Goal: Task Accomplishment & Management: Complete application form

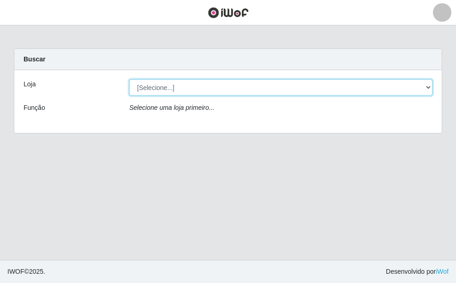
click at [159, 83] on select "[Selecione...] A fazendinha" at bounding box center [280, 87] width 303 height 16
select select "70"
click at [129, 79] on select "[Selecione...] A fazendinha" at bounding box center [280, 87] width 303 height 16
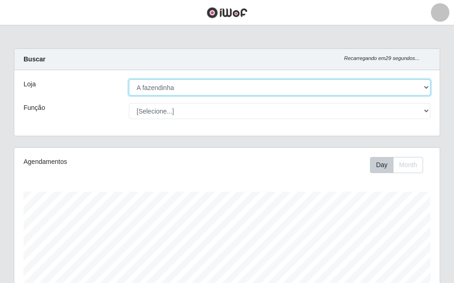
scroll to position [191, 425]
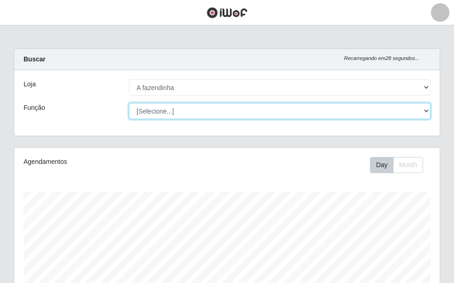
click at [180, 114] on select "[Selecione...] ASG ASG + ASG ++ Balconista Embalador Embalador + Embalador ++ O…" at bounding box center [279, 111] width 301 height 16
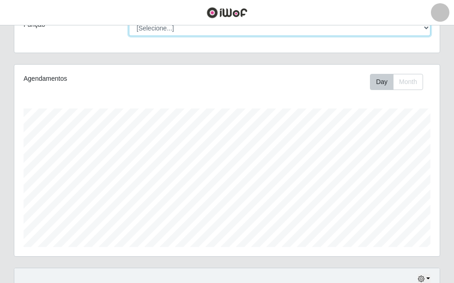
scroll to position [0, 0]
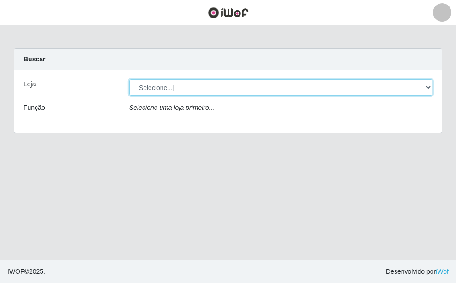
click at [246, 86] on select "[Selecione...] A fazendinha" at bounding box center [280, 87] width 303 height 16
select select "70"
click at [129, 79] on select "[Selecione...] A fazendinha" at bounding box center [280, 87] width 303 height 16
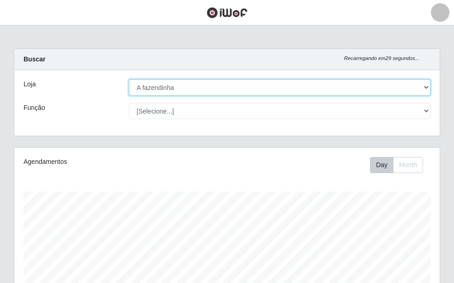
scroll to position [191, 425]
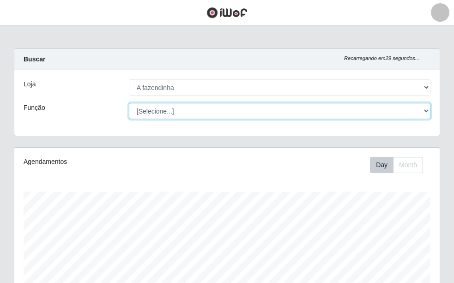
click at [217, 112] on select "[Selecione...] ASG ASG + ASG ++ Balconista Embalador Embalador + Embalador ++ O…" at bounding box center [279, 111] width 301 height 16
select select "79"
click at [129, 103] on select "[Selecione...] ASG ASG + ASG ++ Balconista Embalador Embalador + Embalador ++ O…" at bounding box center [279, 111] width 301 height 16
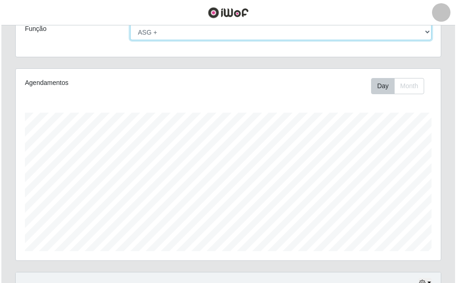
scroll to position [0, 0]
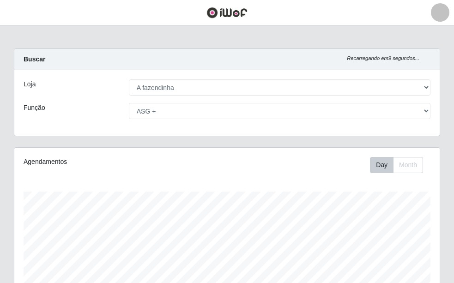
click at [439, 10] on div at bounding box center [440, 12] width 18 height 18
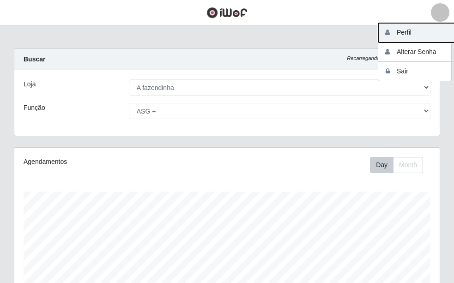
click at [405, 36] on button "Perfil" at bounding box center [419, 32] width 83 height 19
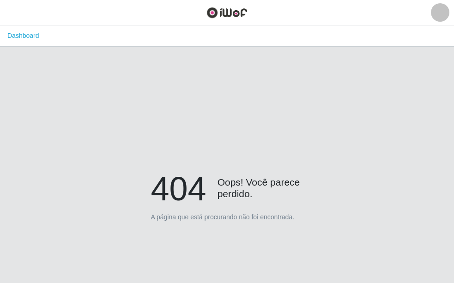
click at [441, 12] on div at bounding box center [440, 12] width 18 height 18
click at [415, 70] on button "Sair" at bounding box center [419, 71] width 83 height 19
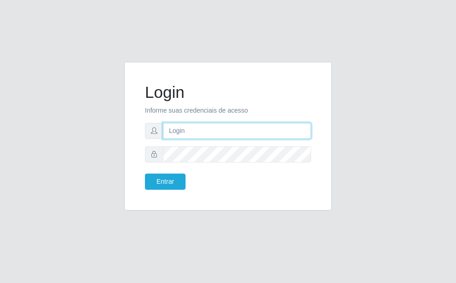
click at [190, 132] on input "text" at bounding box center [237, 131] width 148 height 16
type input "afazendinha@iwof.com"
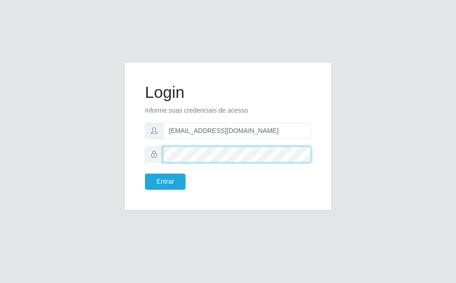
click at [145, 173] on button "Entrar" at bounding box center [165, 181] width 41 height 16
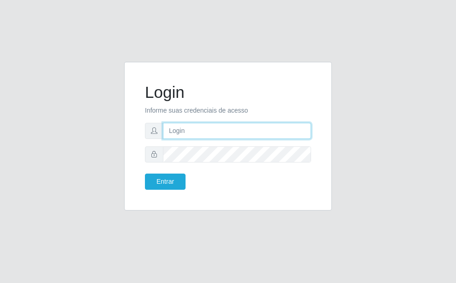
click at [196, 133] on input "text" at bounding box center [237, 131] width 148 height 16
type input "afazendinha@iwof.com"
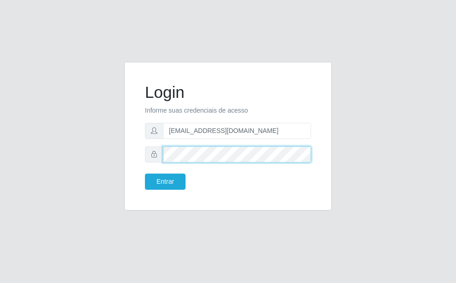
click at [145, 173] on button "Entrar" at bounding box center [165, 181] width 41 height 16
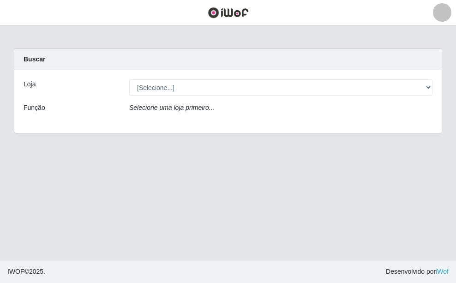
click at [444, 10] on div at bounding box center [442, 12] width 18 height 18
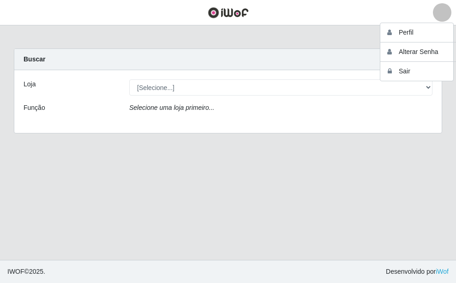
click at [410, 170] on main "Carregando... Buscar Loja [Selecione...] A fazendinha Função Selecione uma loja…" at bounding box center [228, 142] width 456 height 234
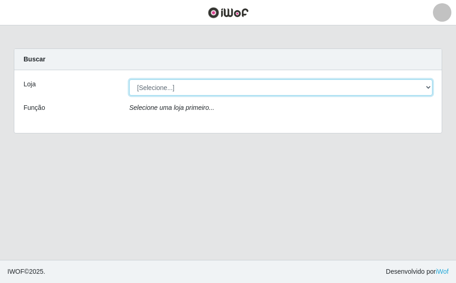
click at [429, 86] on select "[Selecione...] A fazendinha" at bounding box center [280, 87] width 303 height 16
select select "70"
click at [129, 79] on select "[Selecione...] A fazendinha" at bounding box center [280, 87] width 303 height 16
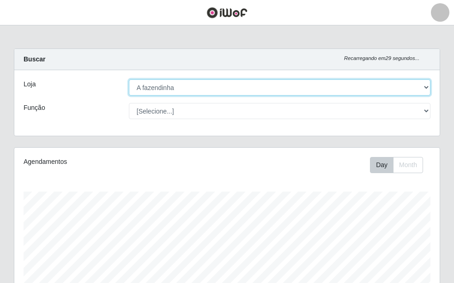
scroll to position [191, 425]
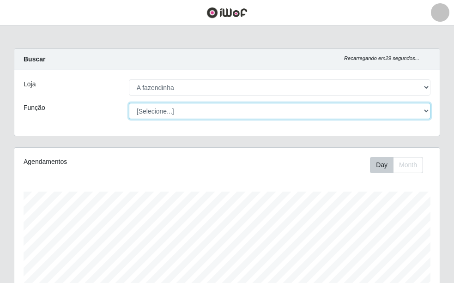
click at [425, 108] on select "[Selecione...] ASG ASG + ASG ++ Balconista Embalador Embalador + Embalador ++ O…" at bounding box center [279, 111] width 301 height 16
select select "79"
click at [129, 103] on select "[Selecione...] ASG ASG + ASG ++ Balconista Embalador Embalador + Embalador ++ O…" at bounding box center [279, 111] width 301 height 16
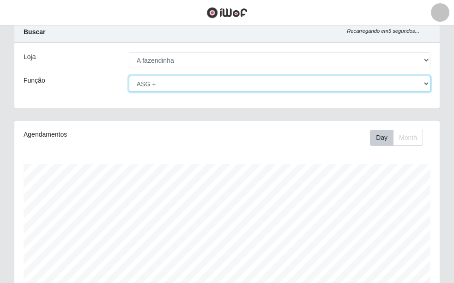
scroll to position [0, 0]
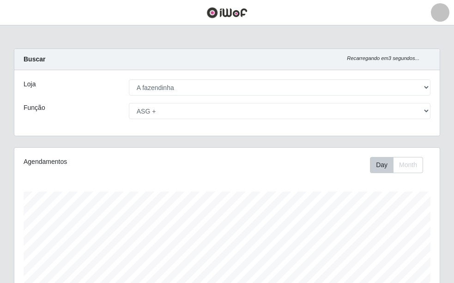
click at [438, 7] on div at bounding box center [440, 12] width 18 height 18
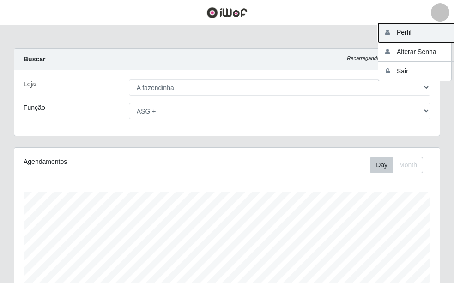
click at [427, 28] on button "Perfil" at bounding box center [419, 32] width 83 height 19
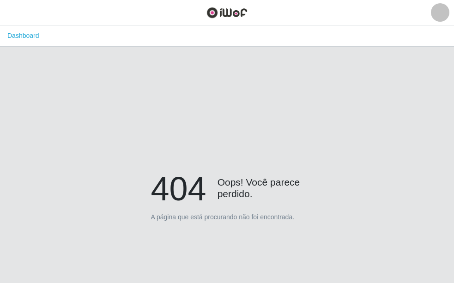
click at [443, 8] on div at bounding box center [440, 12] width 18 height 18
click at [417, 74] on button "Sair" at bounding box center [419, 71] width 83 height 19
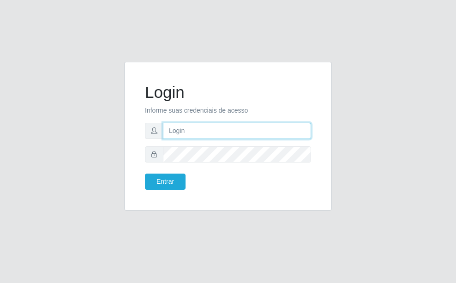
click at [197, 128] on input "text" at bounding box center [237, 131] width 148 height 16
type input "afazendinha@iwof.com"
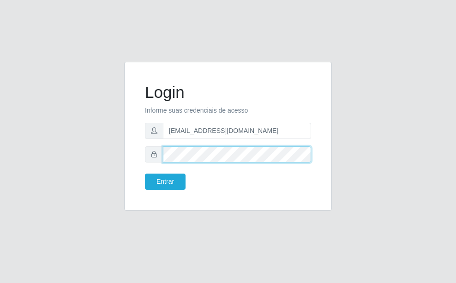
click at [145, 173] on button "Entrar" at bounding box center [165, 181] width 41 height 16
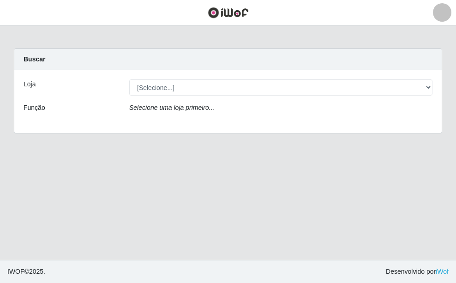
drag, startPoint x: 443, startPoint y: 1, endPoint x: 125, endPoint y: 241, distance: 398.7
click at [125, 241] on main "Carregando... Buscar Loja [Selecione...] A fazendinha Função Selecione uma loja…" at bounding box center [228, 142] width 456 height 234
click at [161, 76] on div "Loja [Selecione...] A fazendinha Função Selecione uma loja primeiro..." at bounding box center [227, 101] width 427 height 63
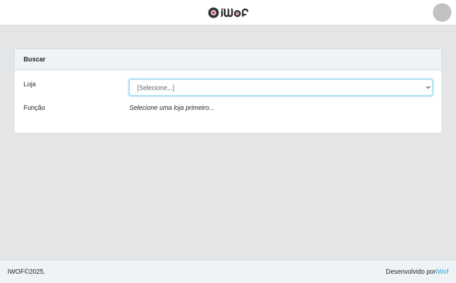
click at [161, 86] on select "[Selecione...] A fazendinha" at bounding box center [280, 87] width 303 height 16
click at [129, 79] on select "[Selecione...] A fazendinha" at bounding box center [280, 87] width 303 height 16
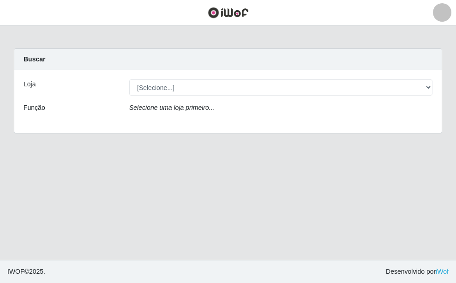
click at [157, 105] on icon "Selecione uma loja primeiro..." at bounding box center [171, 107] width 85 height 7
click at [162, 108] on icon "Selecione uma loja primeiro..." at bounding box center [171, 107] width 85 height 7
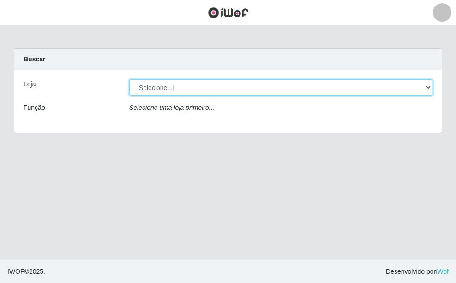
click at [155, 83] on select "[Selecione...] A fazendinha" at bounding box center [280, 87] width 303 height 16
select select "70"
click at [129, 79] on select "[Selecione...] A fazendinha" at bounding box center [280, 87] width 303 height 16
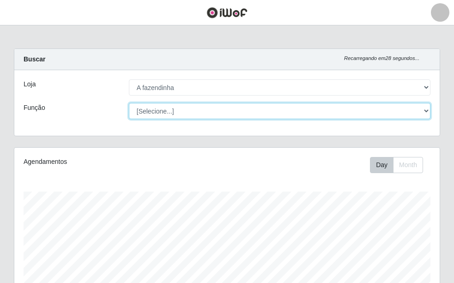
click at [170, 114] on select "[Selecione...] ASG ASG + ASG ++ Balconista Embalador Embalador + Embalador ++ O…" at bounding box center [279, 111] width 301 height 16
select select "79"
click at [129, 103] on select "[Selecione...] ASG ASG + ASG ++ Balconista Embalador Embalador + Embalador ++ O…" at bounding box center [279, 111] width 301 height 16
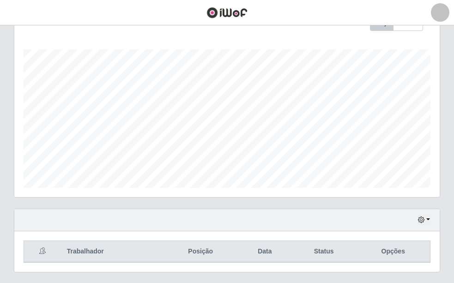
scroll to position [166, 0]
